Goal: Information Seeking & Learning: Learn about a topic

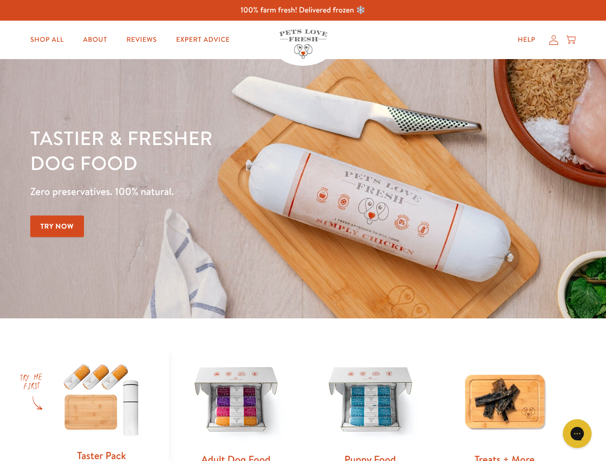
click at [303, 230] on div "Tastier & fresher dog food Zero preservatives. 100% natural. Try Now" at bounding box center [212, 188] width 364 height 127
click at [578, 434] on icon "Gorgias live chat" at bounding box center [577, 433] width 9 height 9
